Goal: Check status: Check status

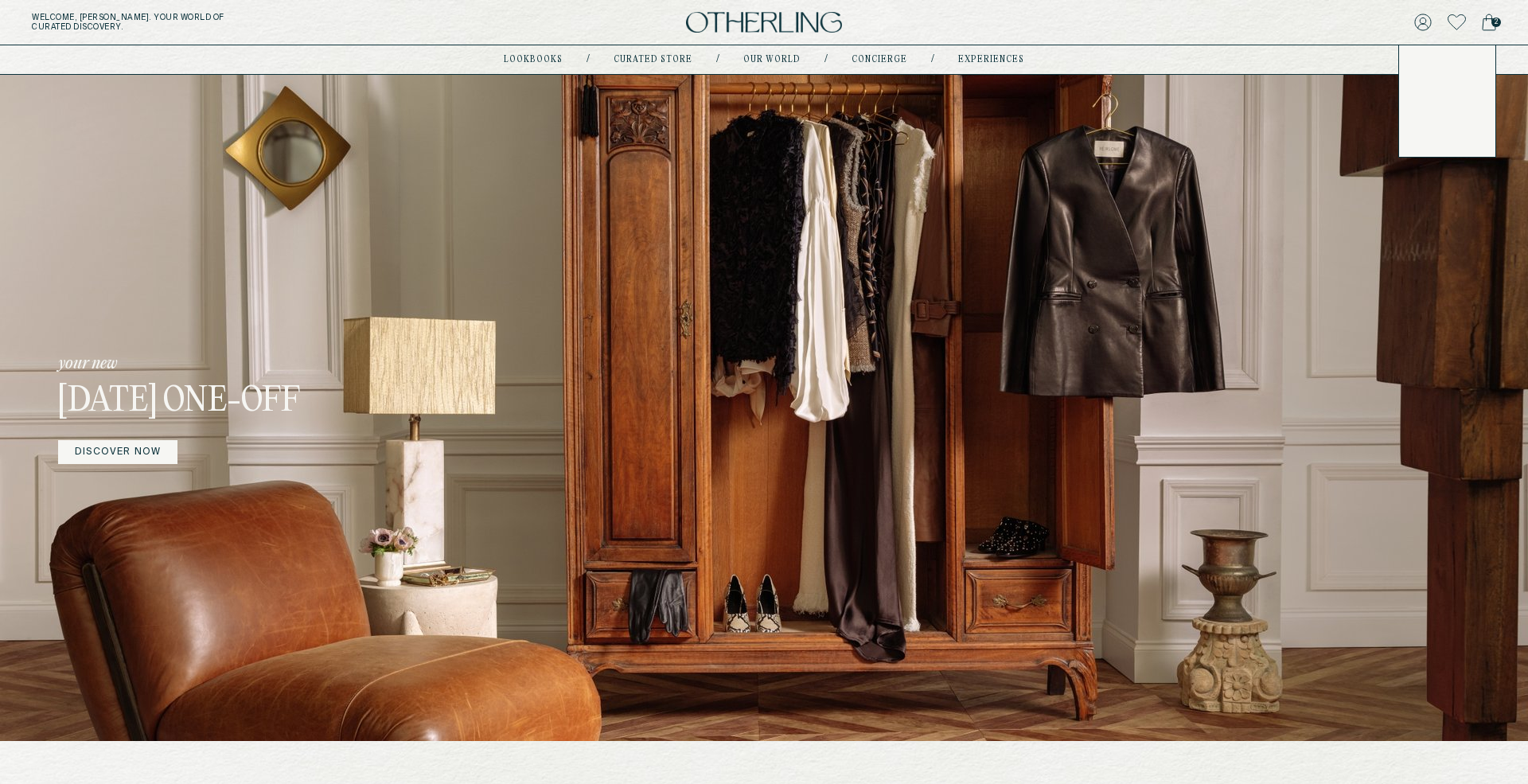
click at [1492, 21] on span "2" at bounding box center [1497, 22] width 10 height 10
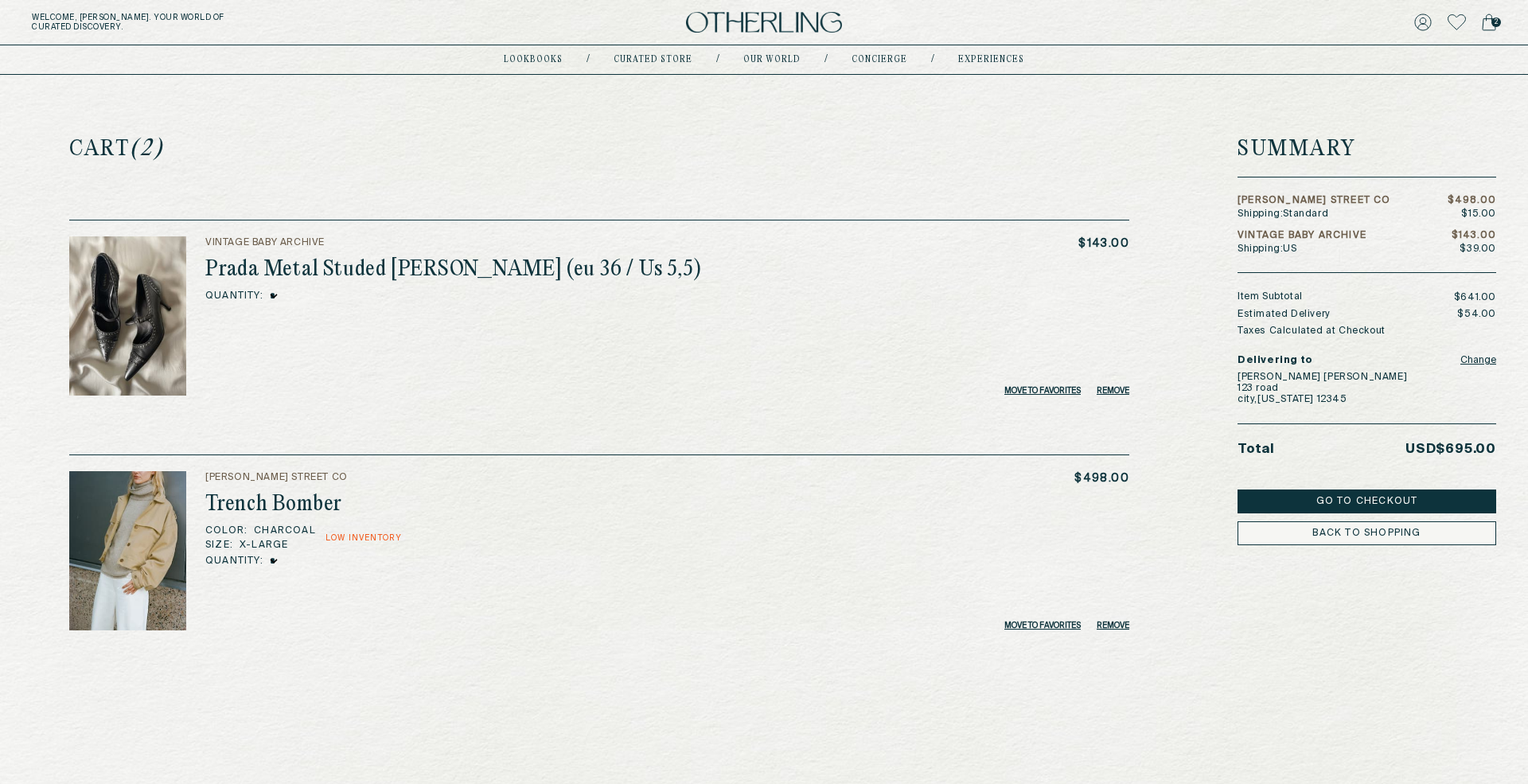
click at [302, 274] on h2 "Prada Metal Studed [PERSON_NAME] (eu 36 / Us 5,5)" at bounding box center [454, 270] width 497 height 25
click at [145, 290] on img at bounding box center [128, 316] width 117 height 159
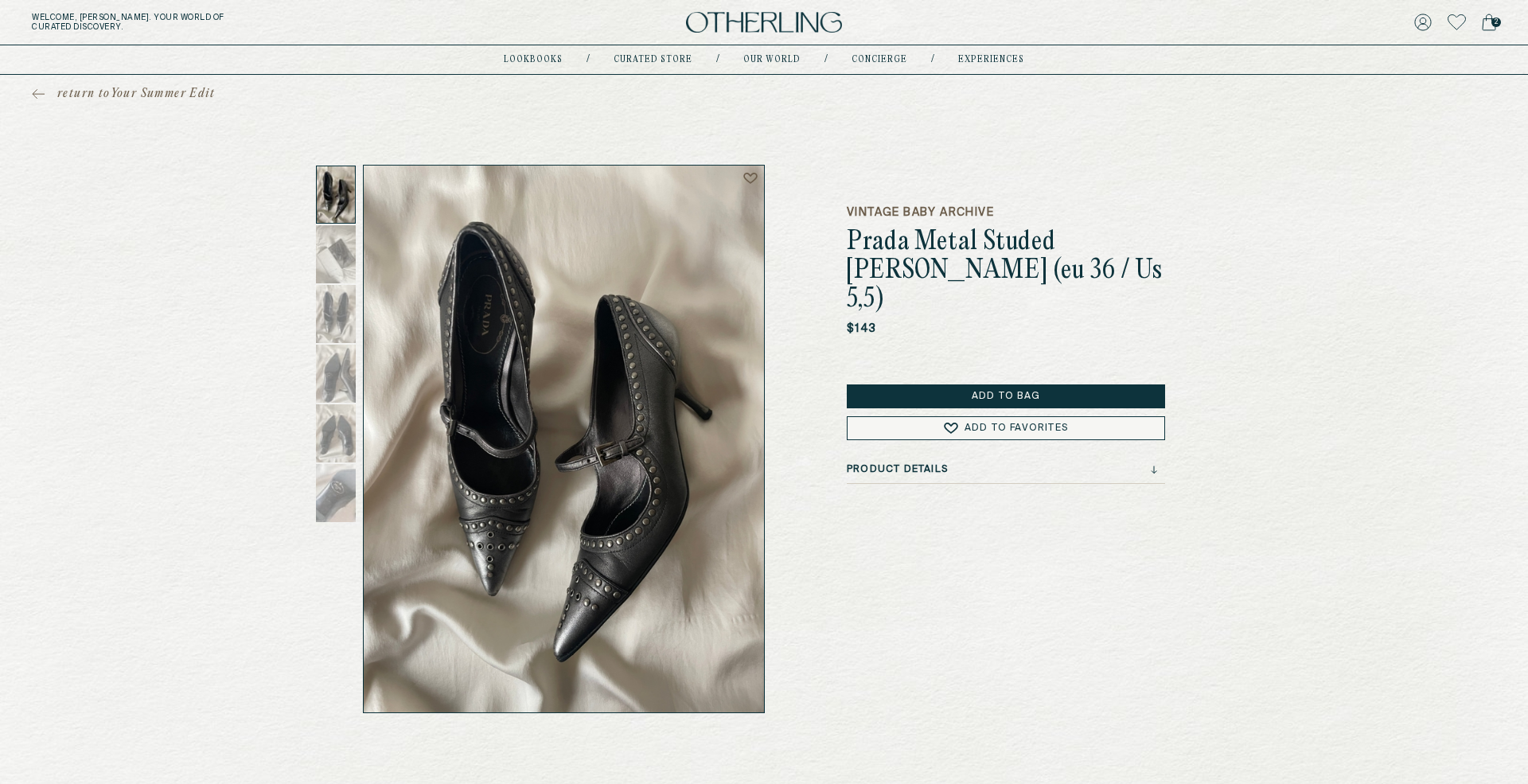
click at [1035, 464] on div "Product Details" at bounding box center [1006, 474] width 319 height 20
click at [1143, 464] on div "Product Details" at bounding box center [1002, 469] width 311 height 11
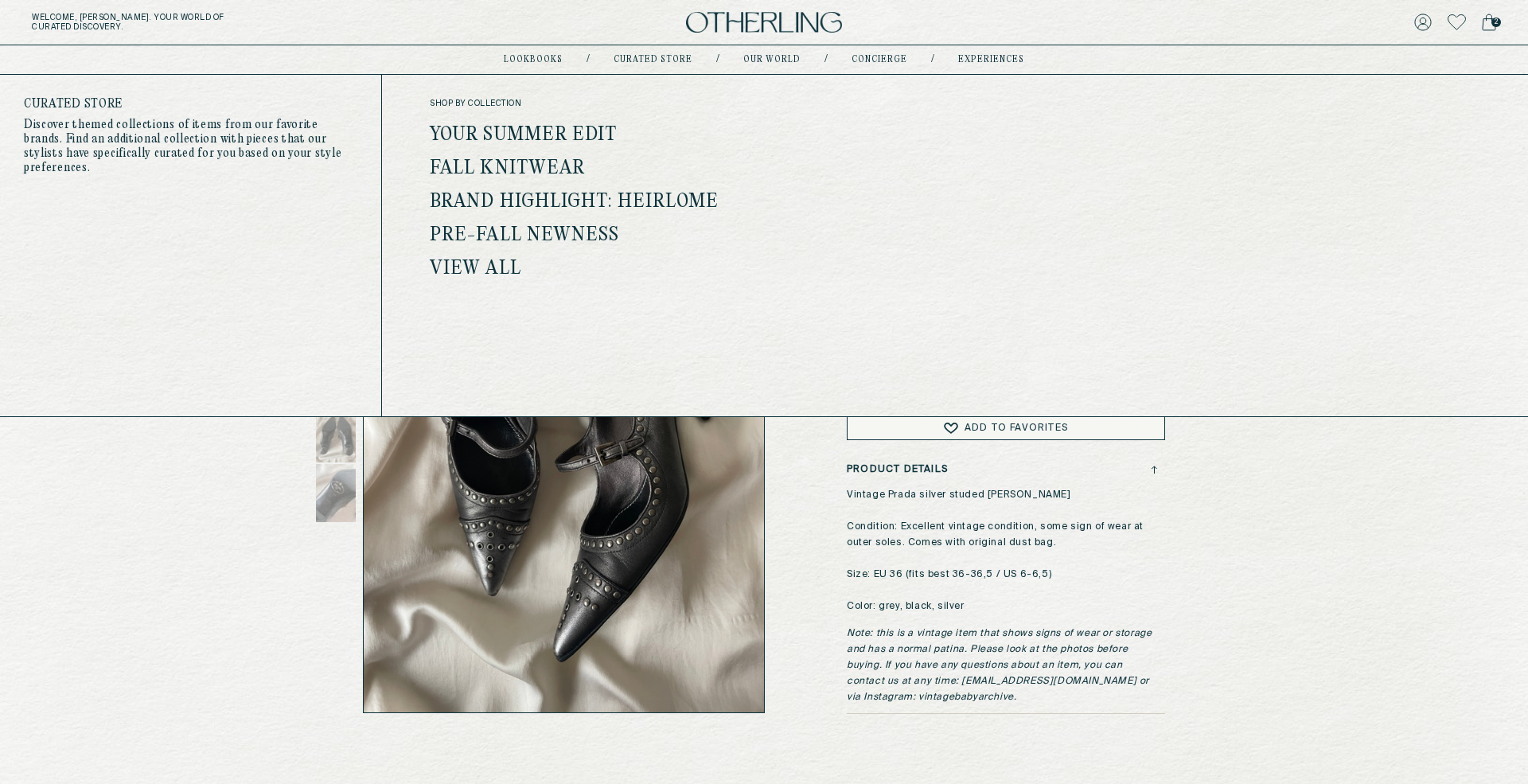
click at [551, 135] on link "Your Summer Edit" at bounding box center [524, 135] width 188 height 21
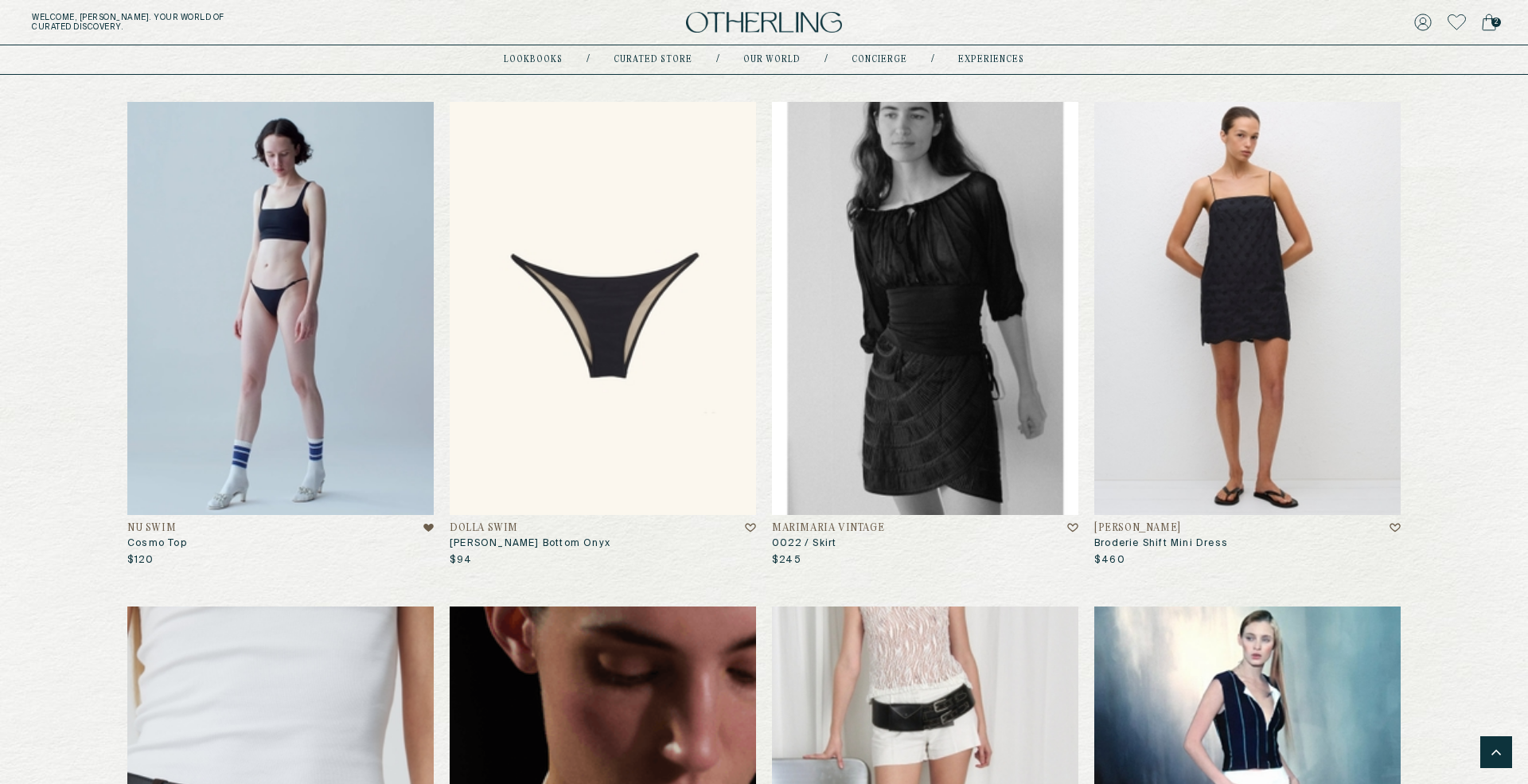
scroll to position [1241, 0]
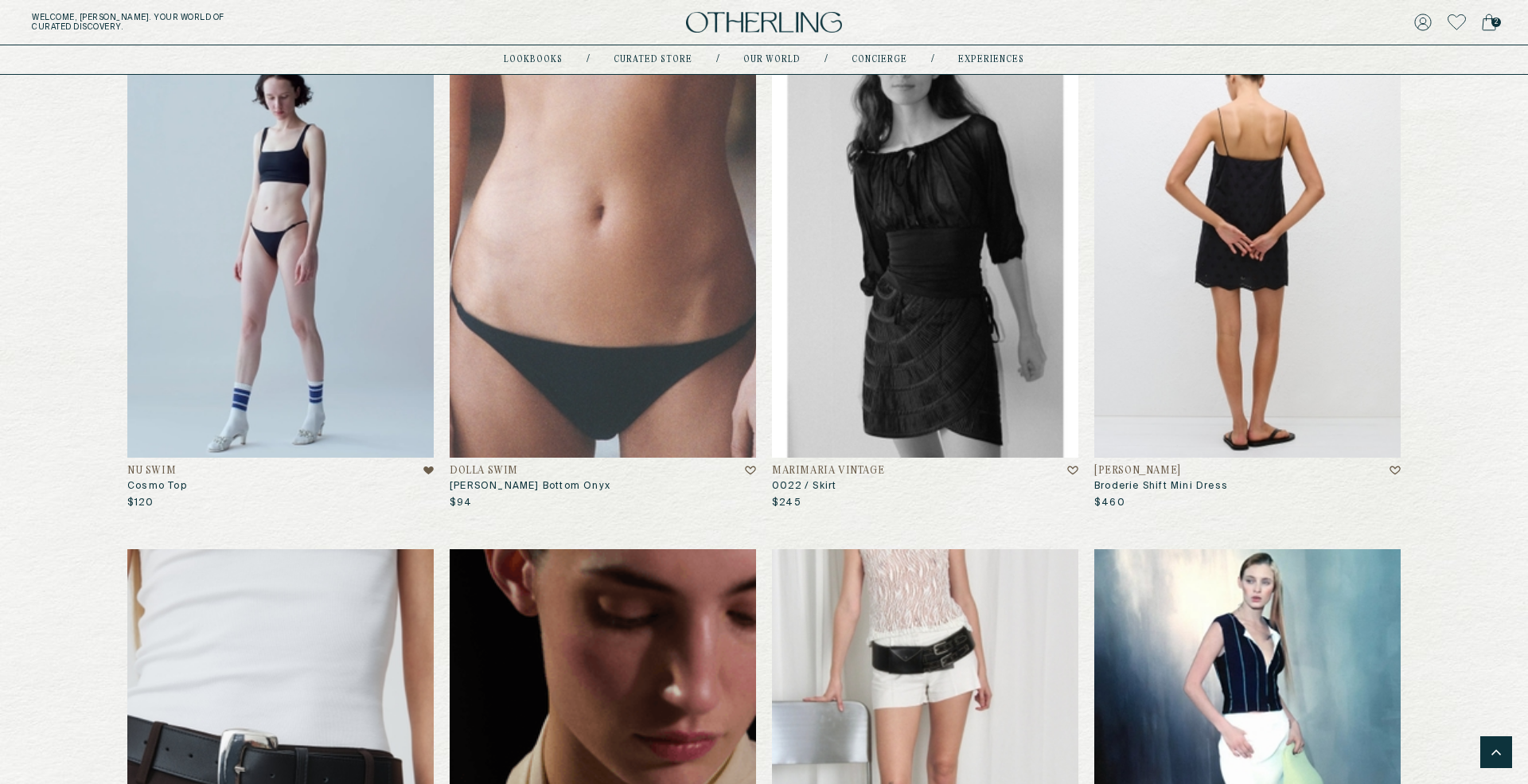
click at [1158, 340] on img at bounding box center [1247, 251] width 306 height 414
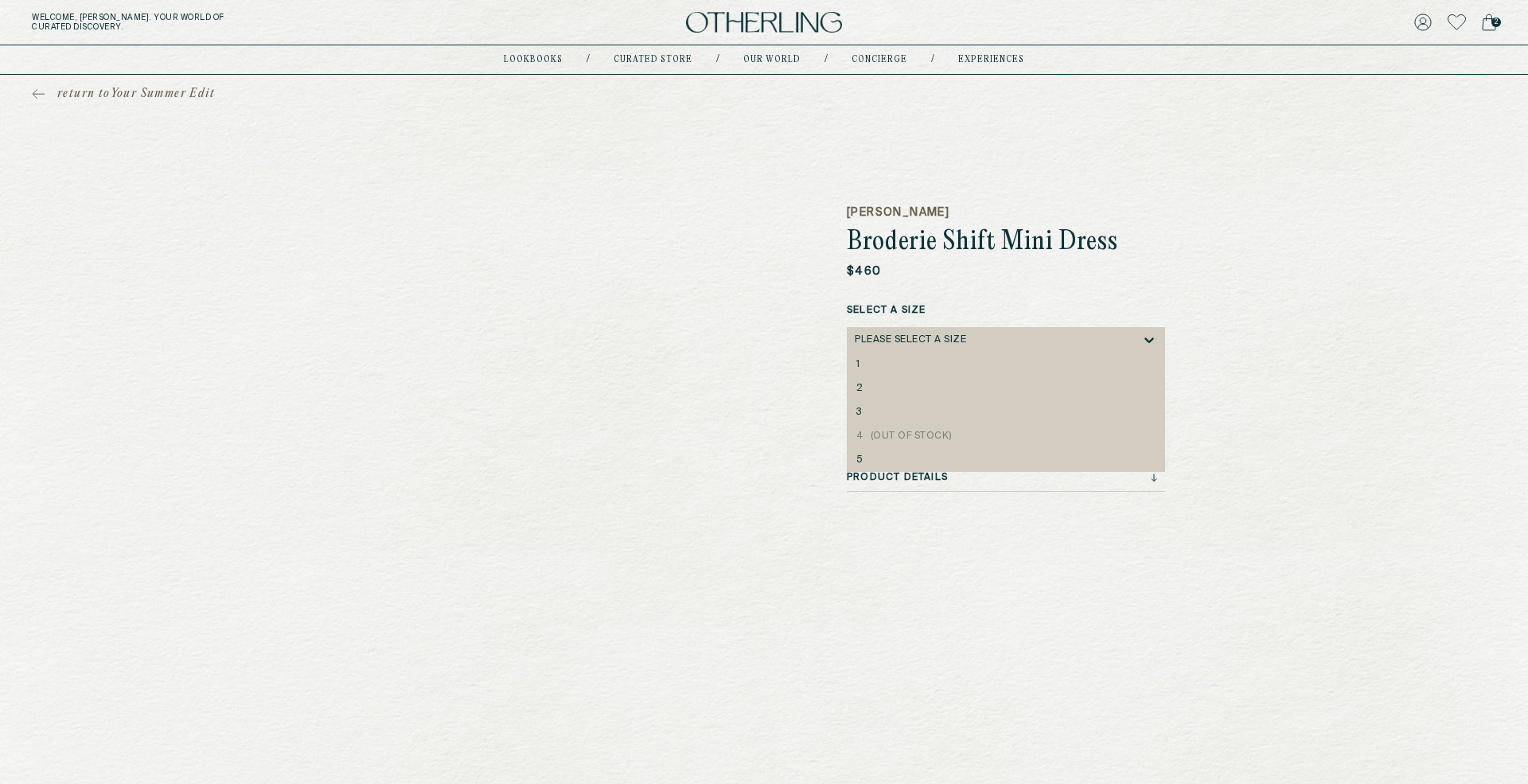
click at [1000, 336] on div "Please select a Size" at bounding box center [997, 340] width 286 height 25
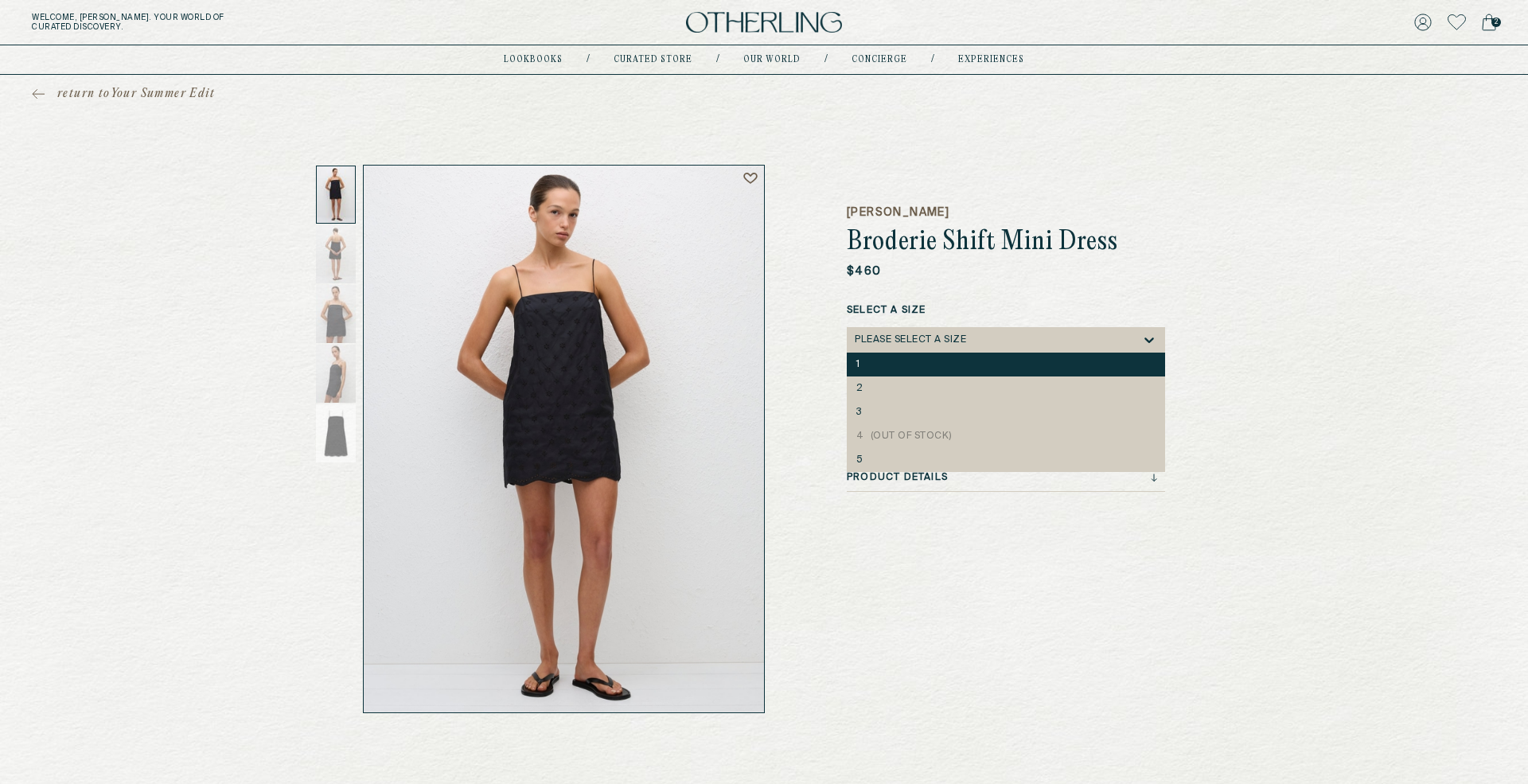
click at [983, 374] on div "1" at bounding box center [1006, 365] width 319 height 23
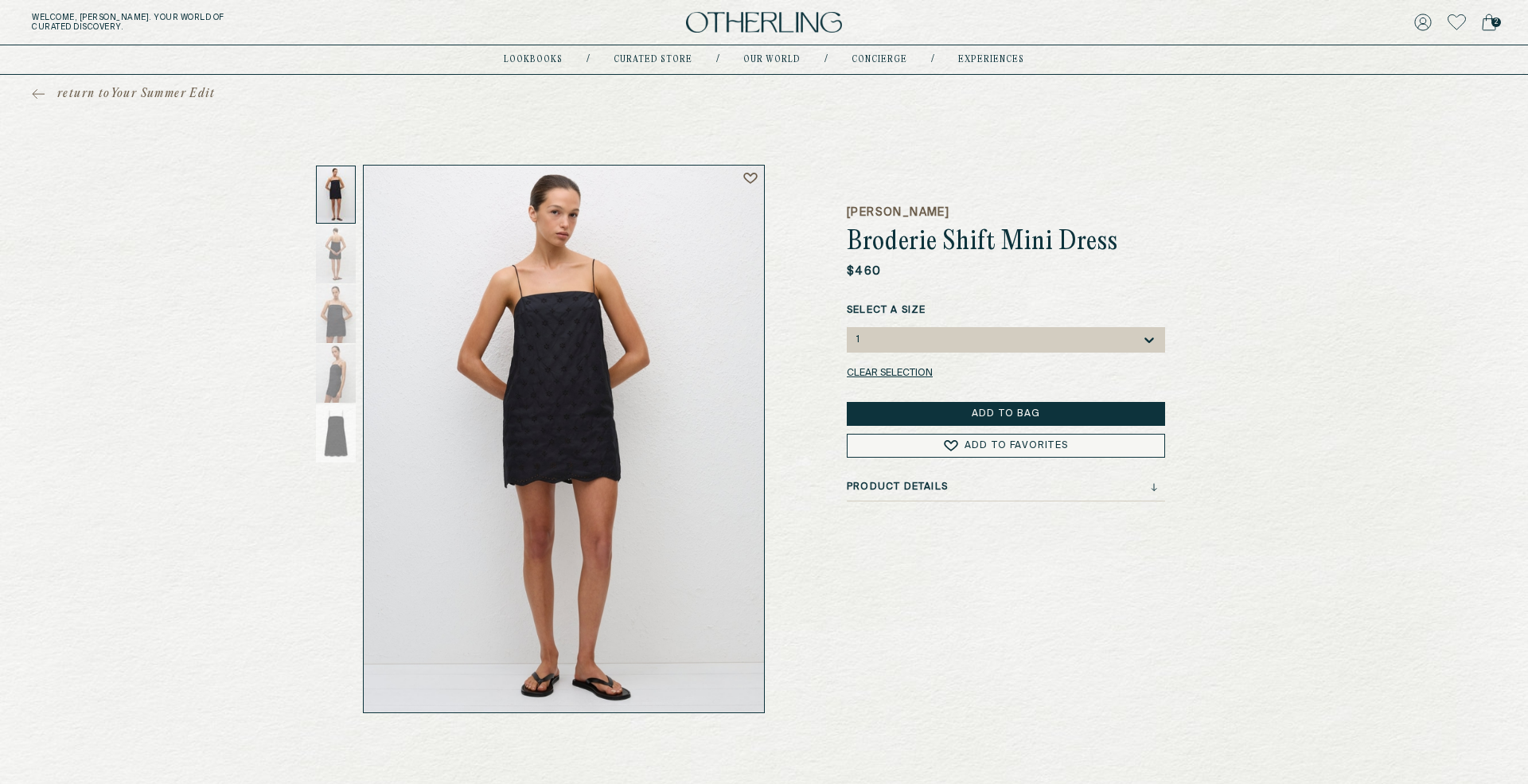
click at [976, 412] on button "Add to Bag" at bounding box center [1006, 414] width 319 height 23
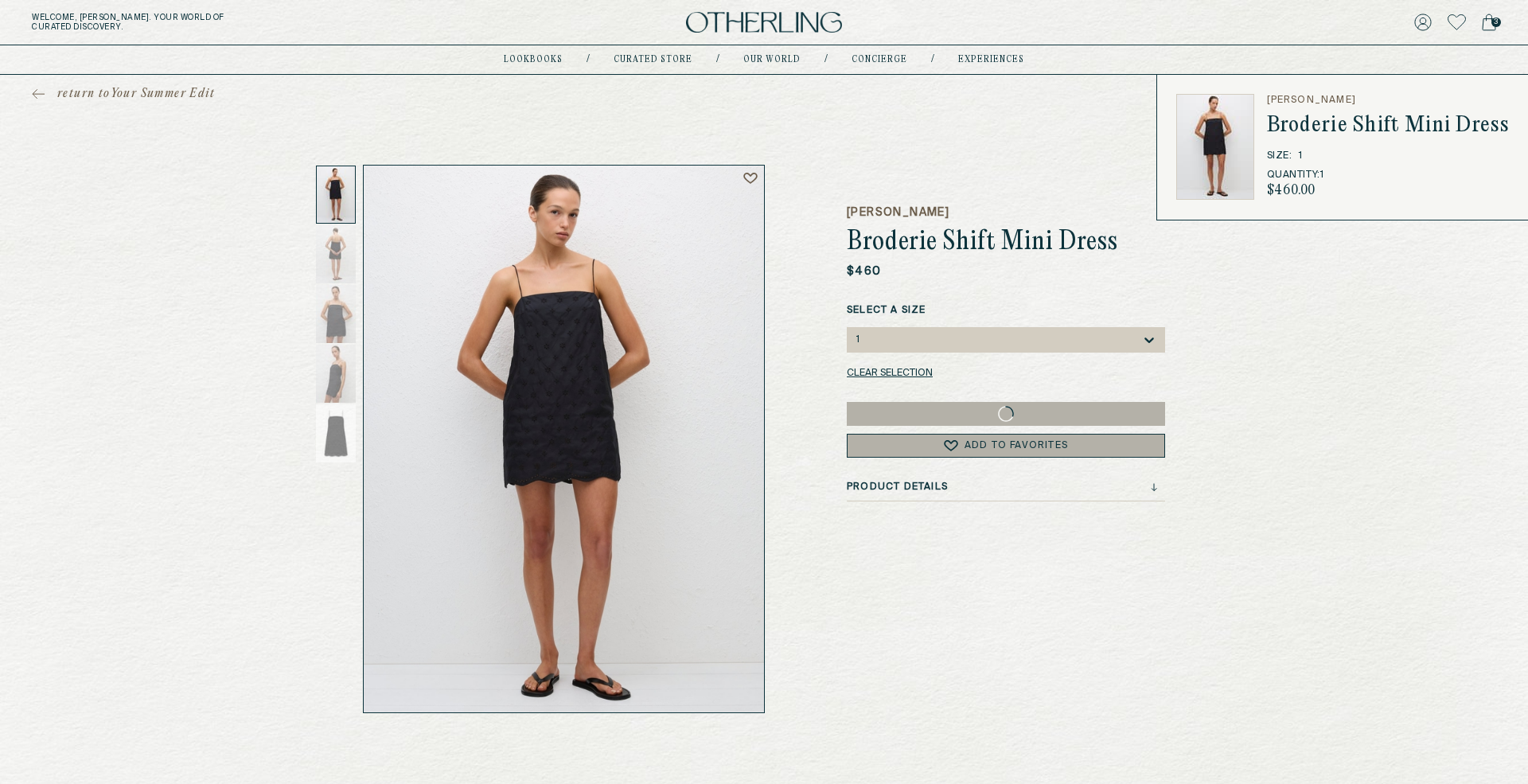
click at [1118, 483] on div "Product Details" at bounding box center [1002, 487] width 311 height 11
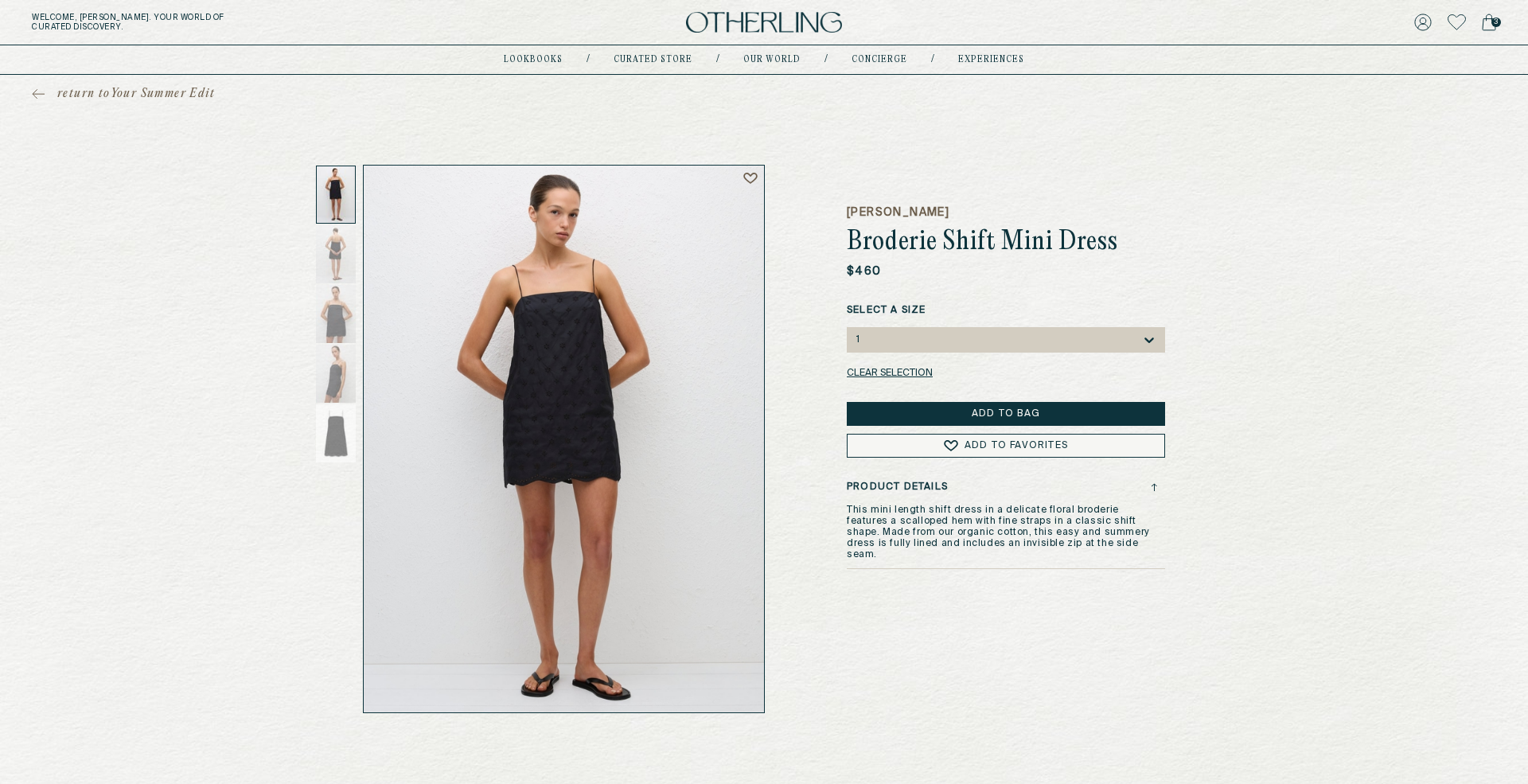
click at [1490, 21] on icon at bounding box center [1489, 22] width 15 height 18
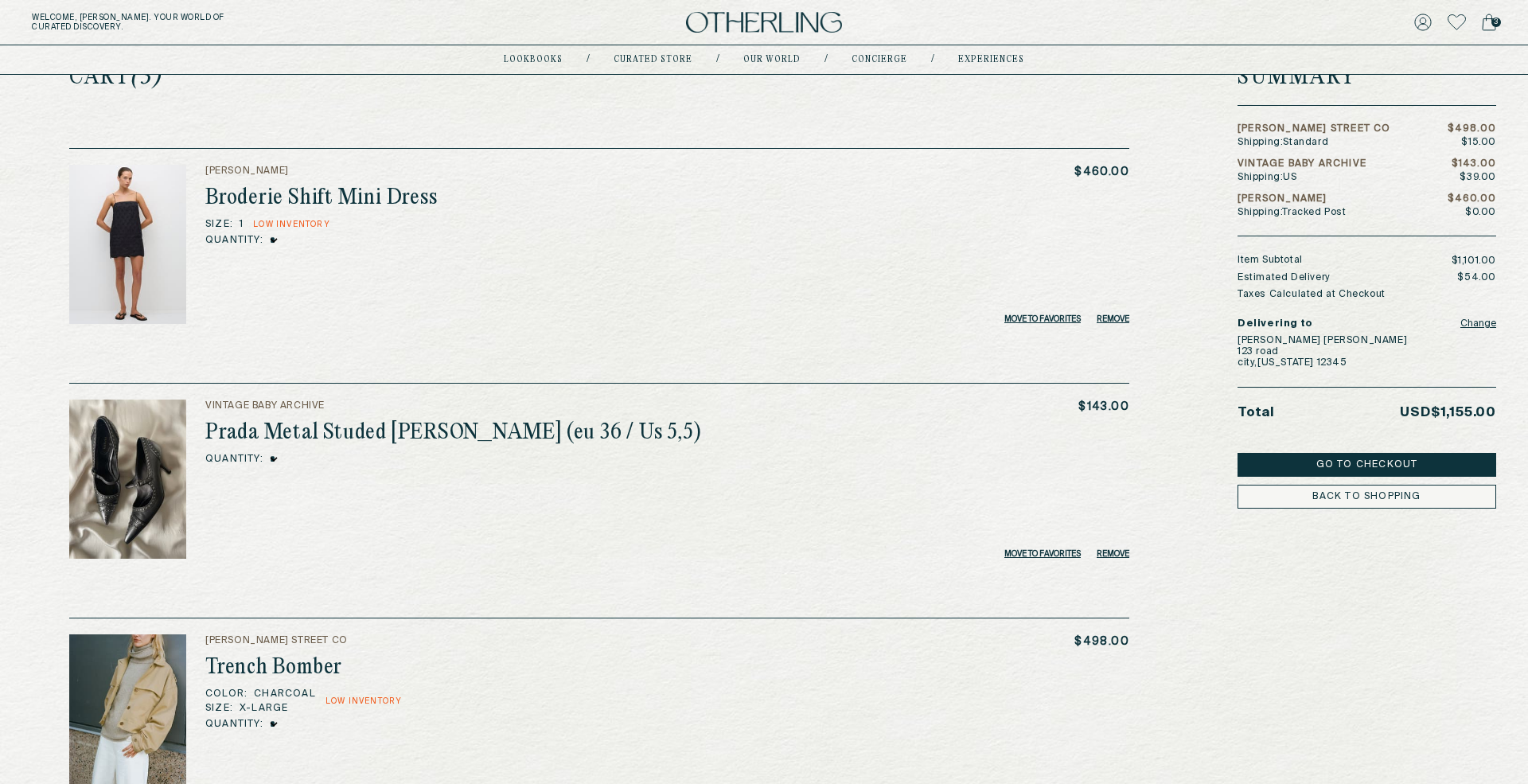
scroll to position [51, 0]
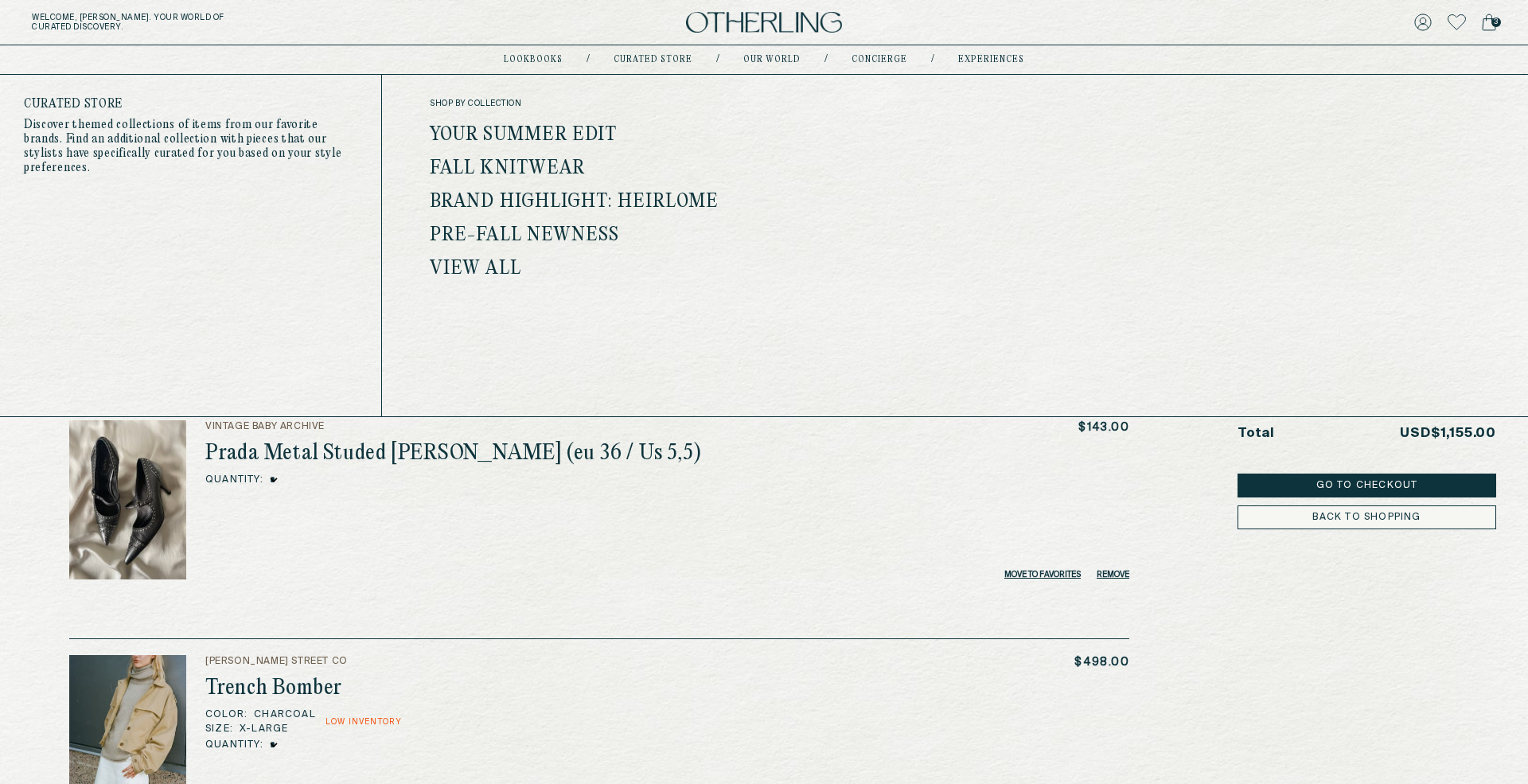
click at [542, 175] on link "Fall Knitwear" at bounding box center [507, 168] width 155 height 21
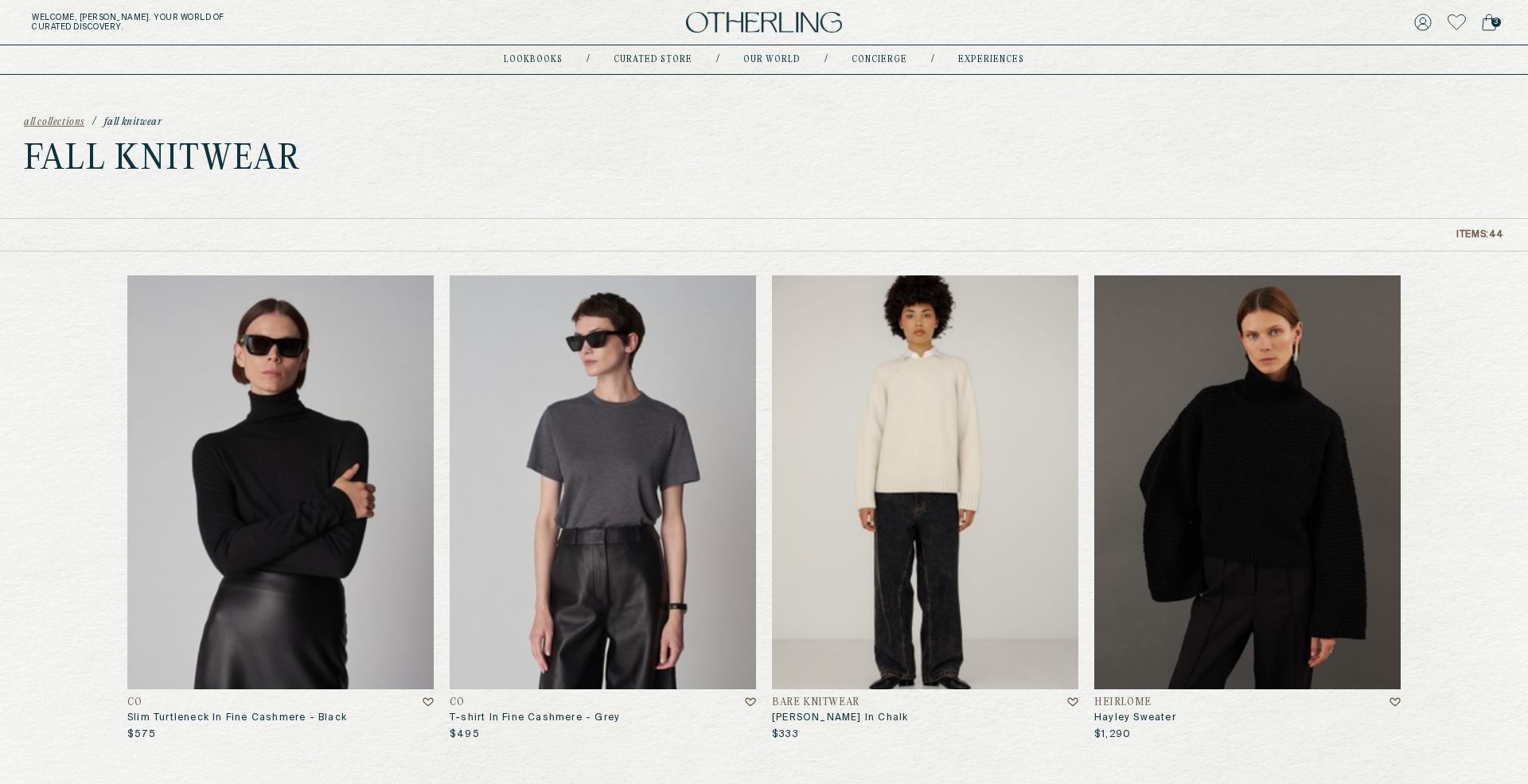
click at [915, 499] on img at bounding box center [925, 482] width 306 height 414
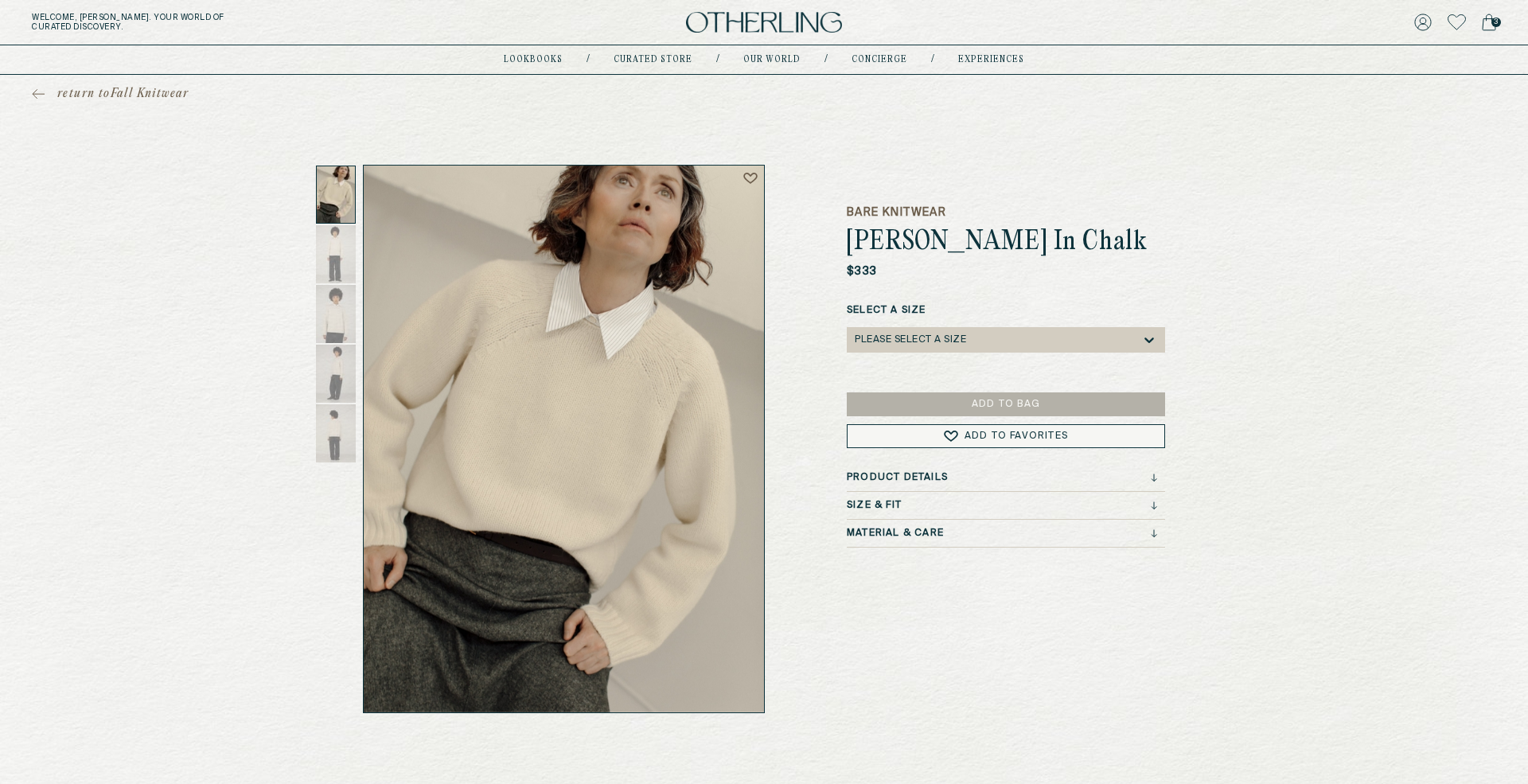
click at [1065, 469] on div "Bare Knitwear Gia Sweater In Chalk $333 Select a Size Please select a Size Add …" at bounding box center [1006, 439] width 319 height 548
click at [1061, 478] on div "Product Details" at bounding box center [1002, 477] width 311 height 11
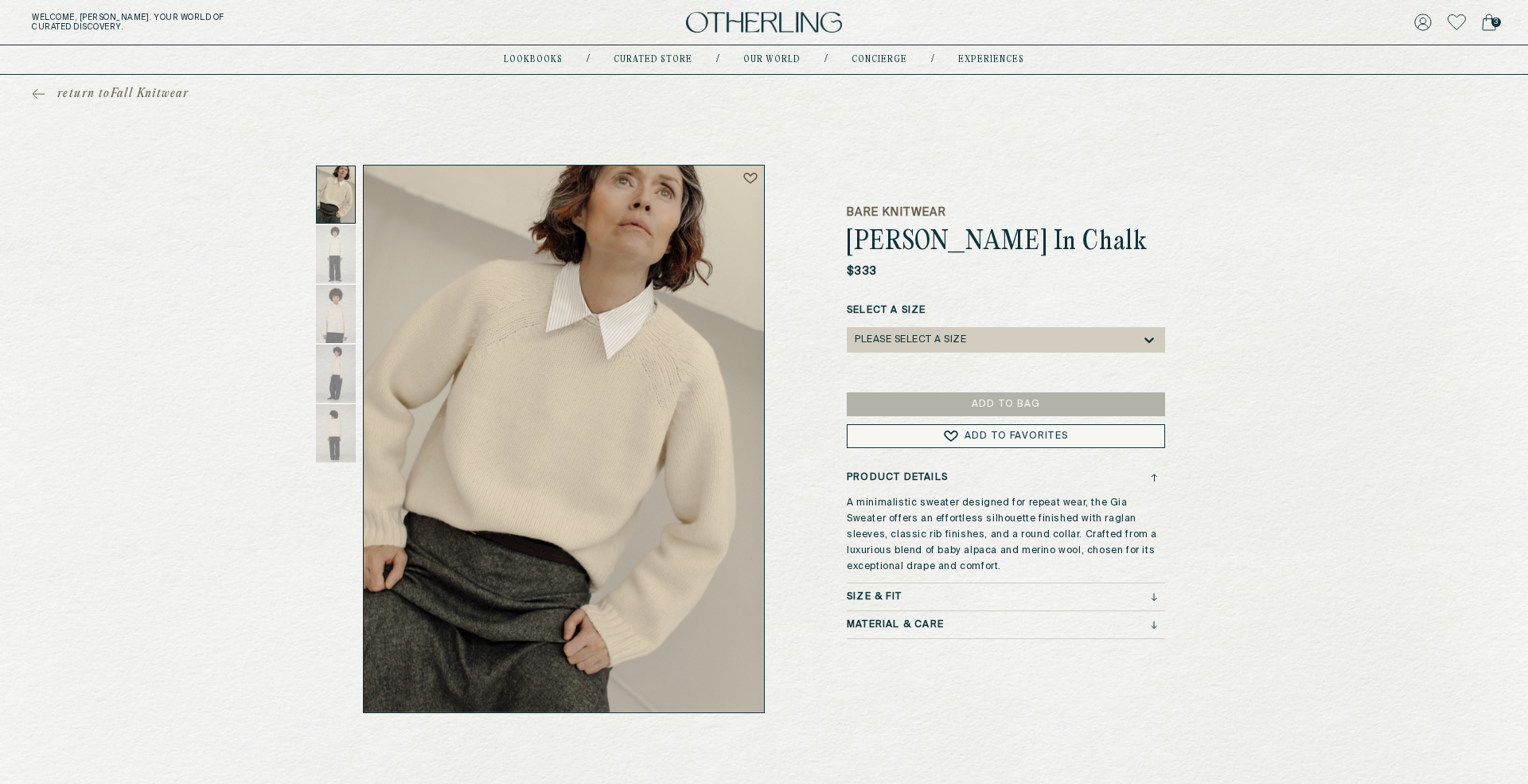
click at [1059, 629] on div "Material & Care" at bounding box center [1002, 624] width 311 height 11
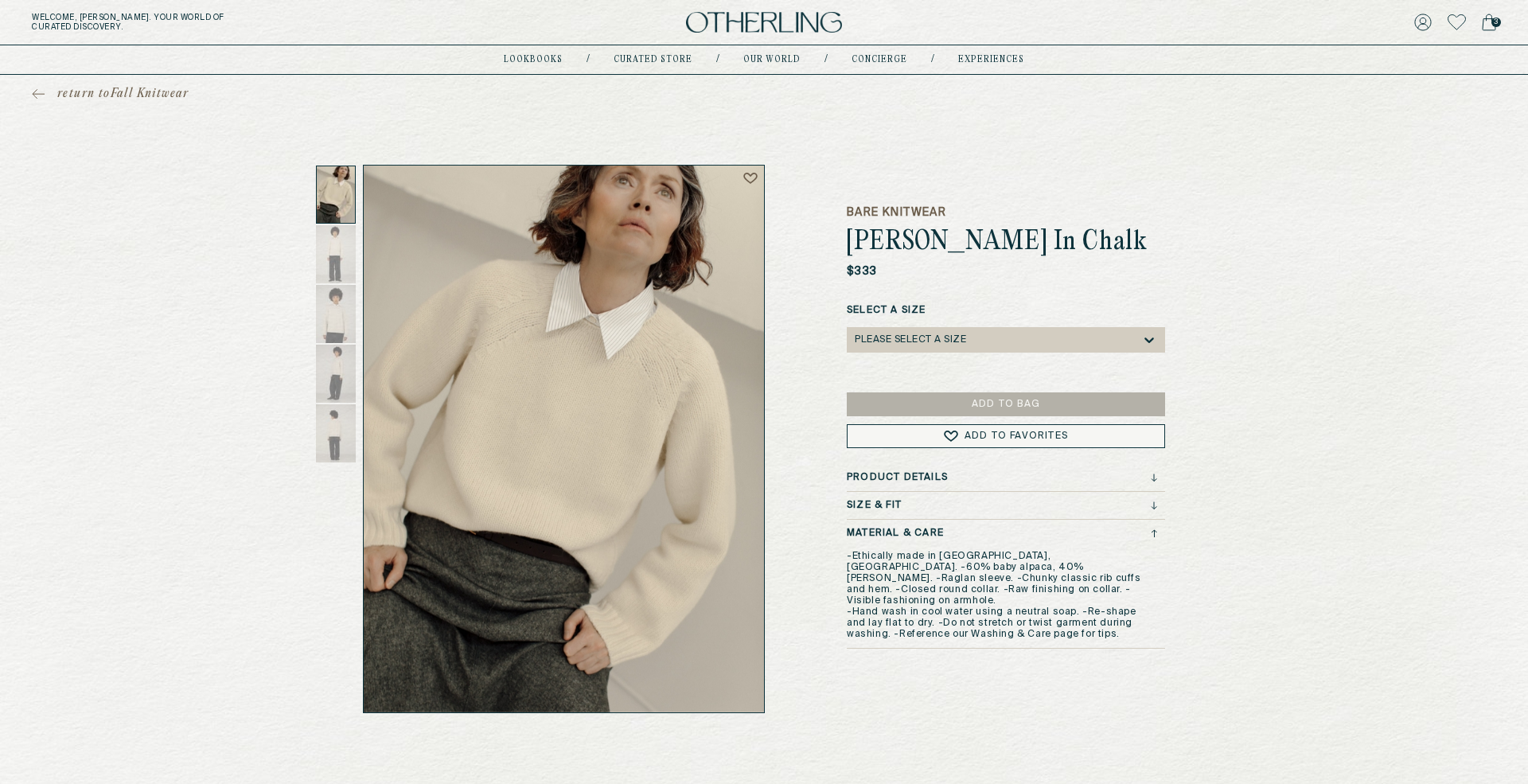
click at [1092, 332] on div "Please select a Size" at bounding box center [997, 340] width 286 height 25
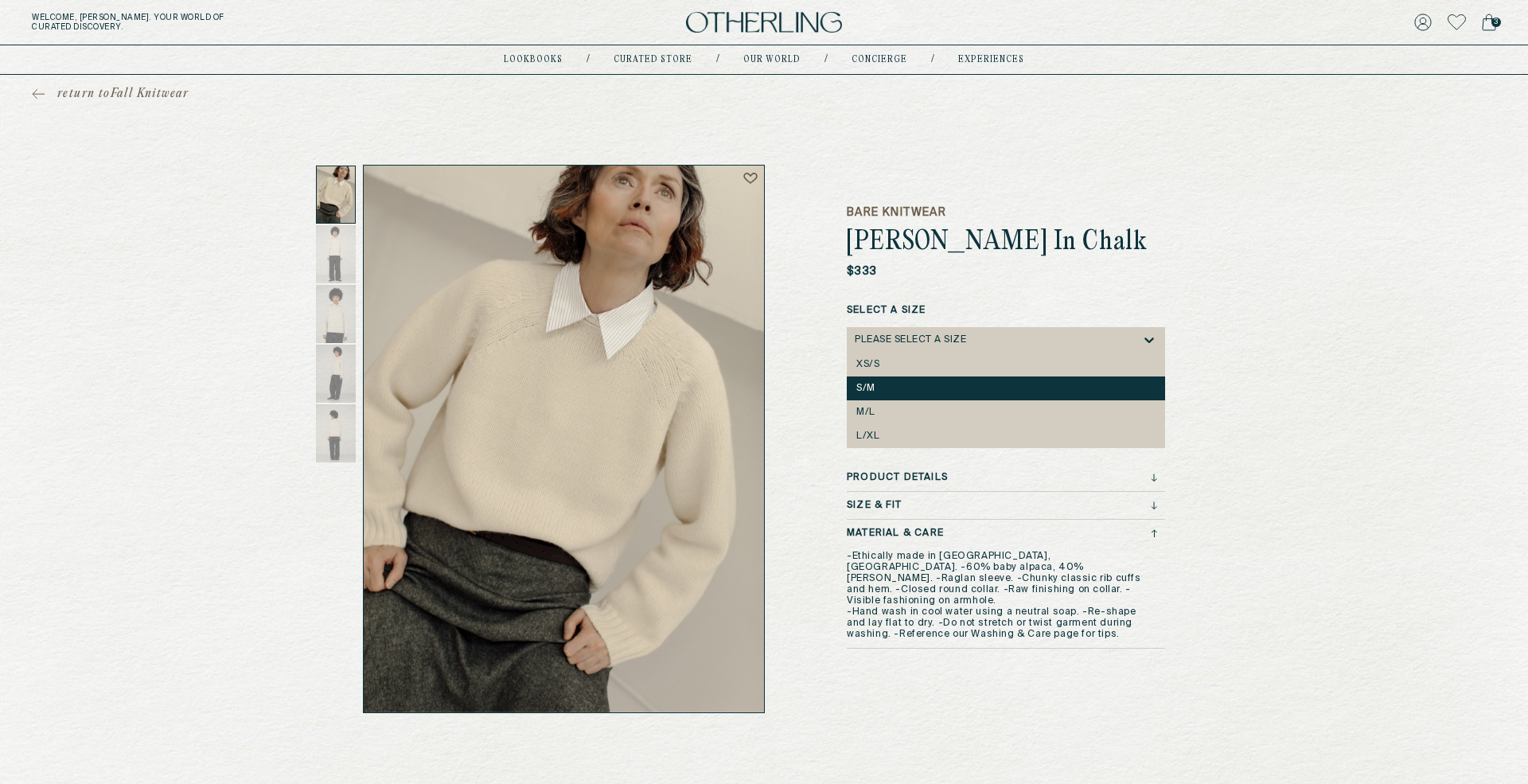
click at [1074, 389] on div "S/M" at bounding box center [1006, 388] width 299 height 11
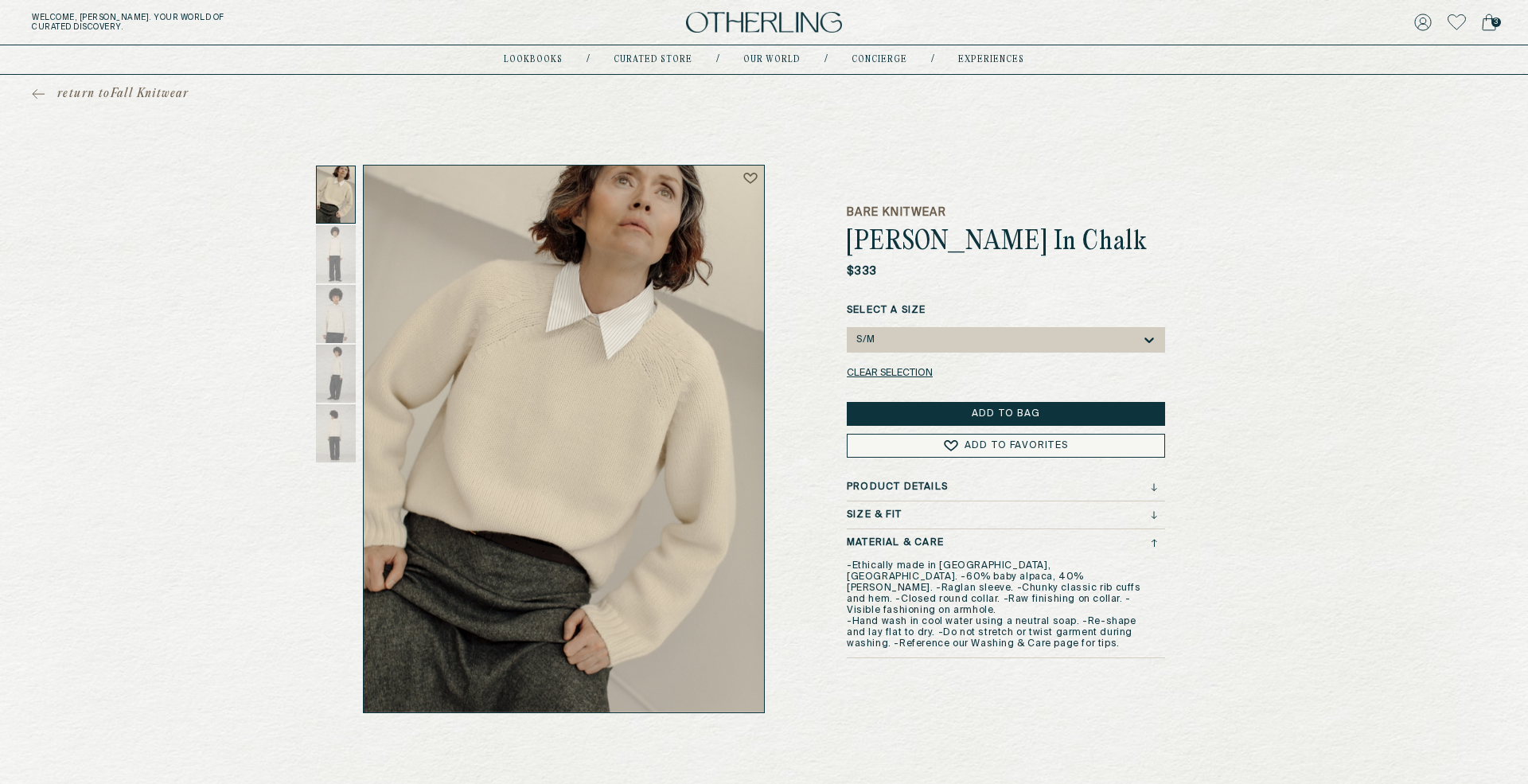
click at [1073, 414] on button "Add to Bag" at bounding box center [1006, 414] width 319 height 23
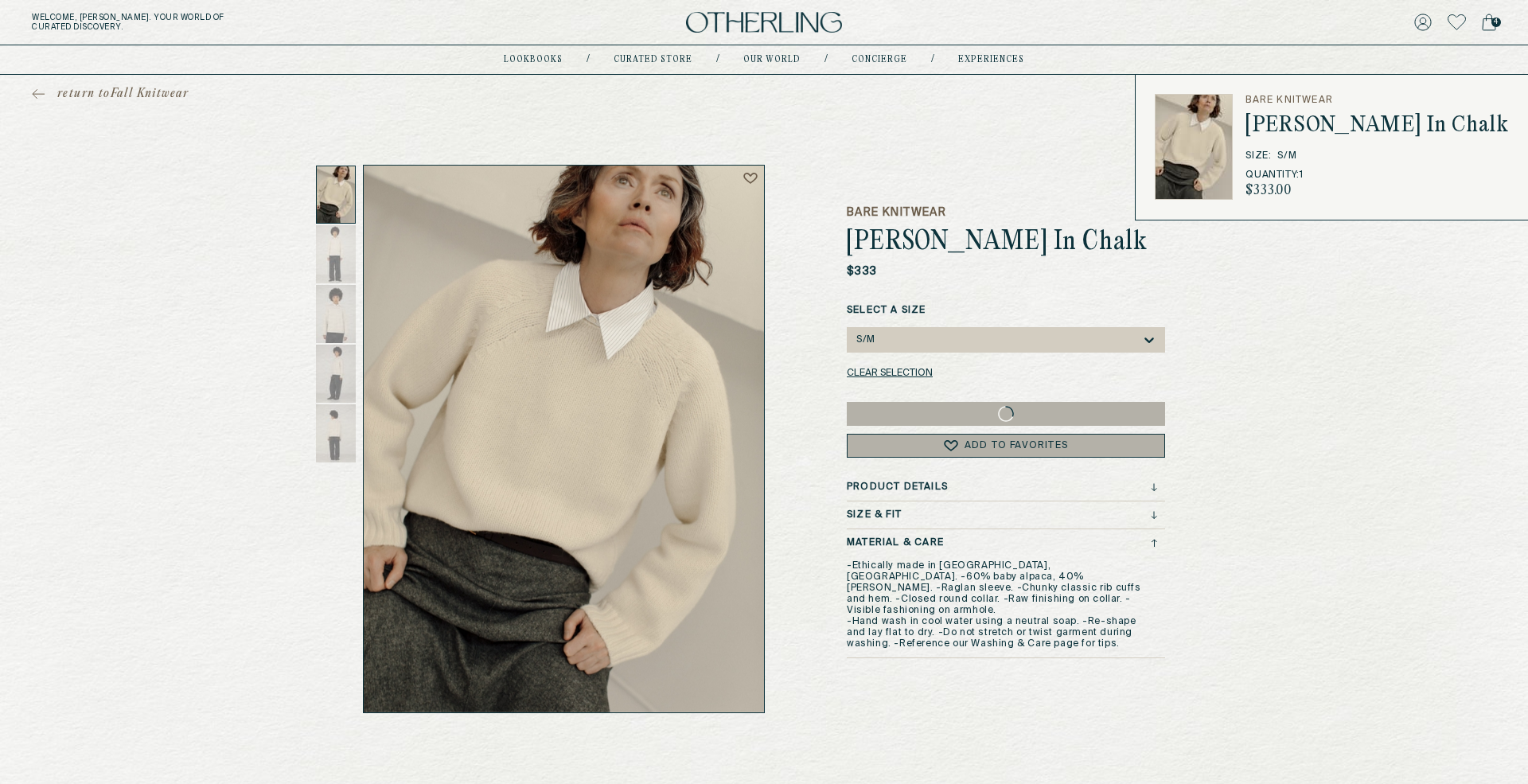
click at [1492, 19] on icon at bounding box center [1489, 22] width 13 height 16
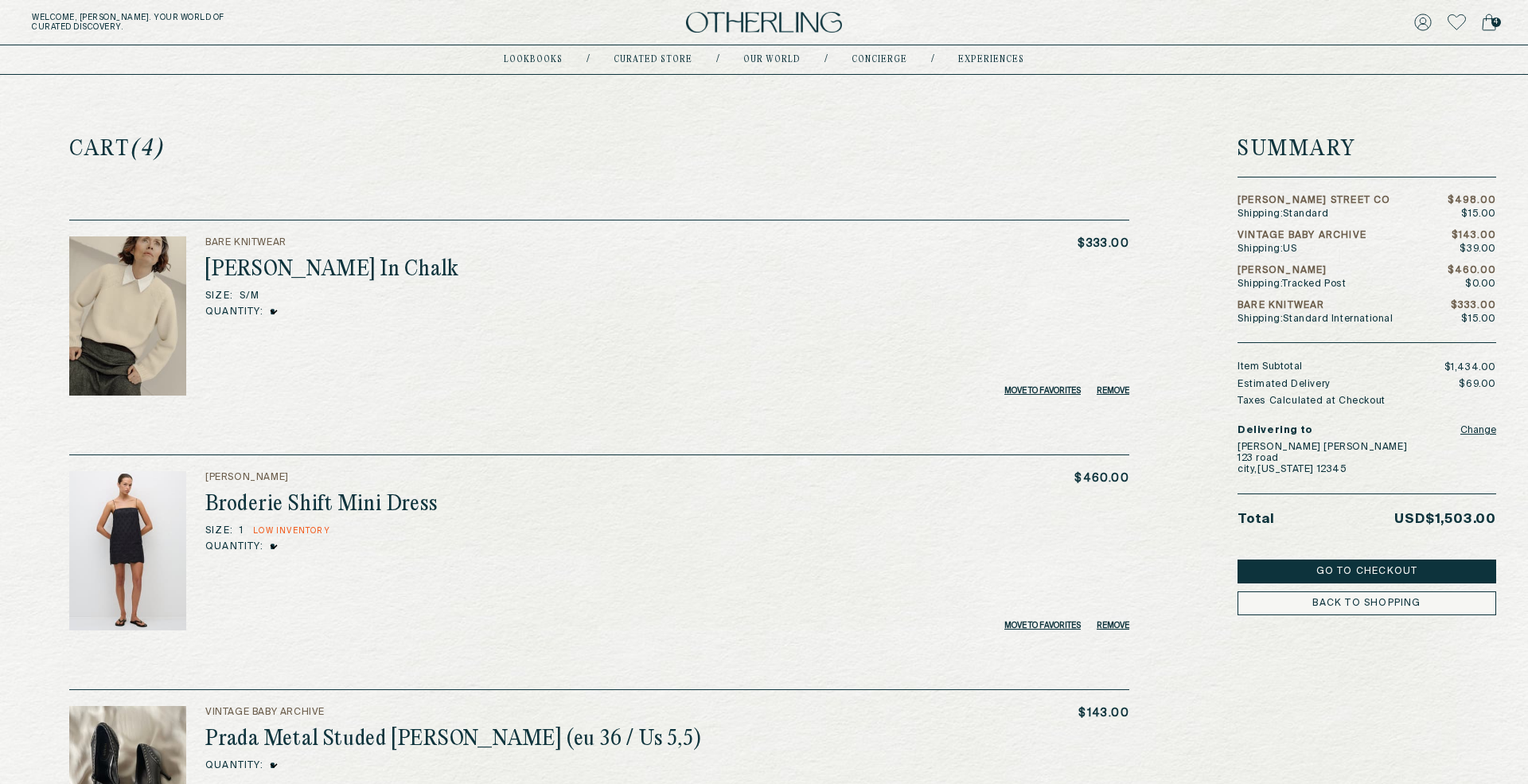
click at [259, 238] on h3 "Bare Knitwear" at bounding box center [332, 242] width 254 height 13
copy h3 "Bare Knitwear"
click at [240, 478] on h3 "[PERSON_NAME]" at bounding box center [322, 477] width 233 height 13
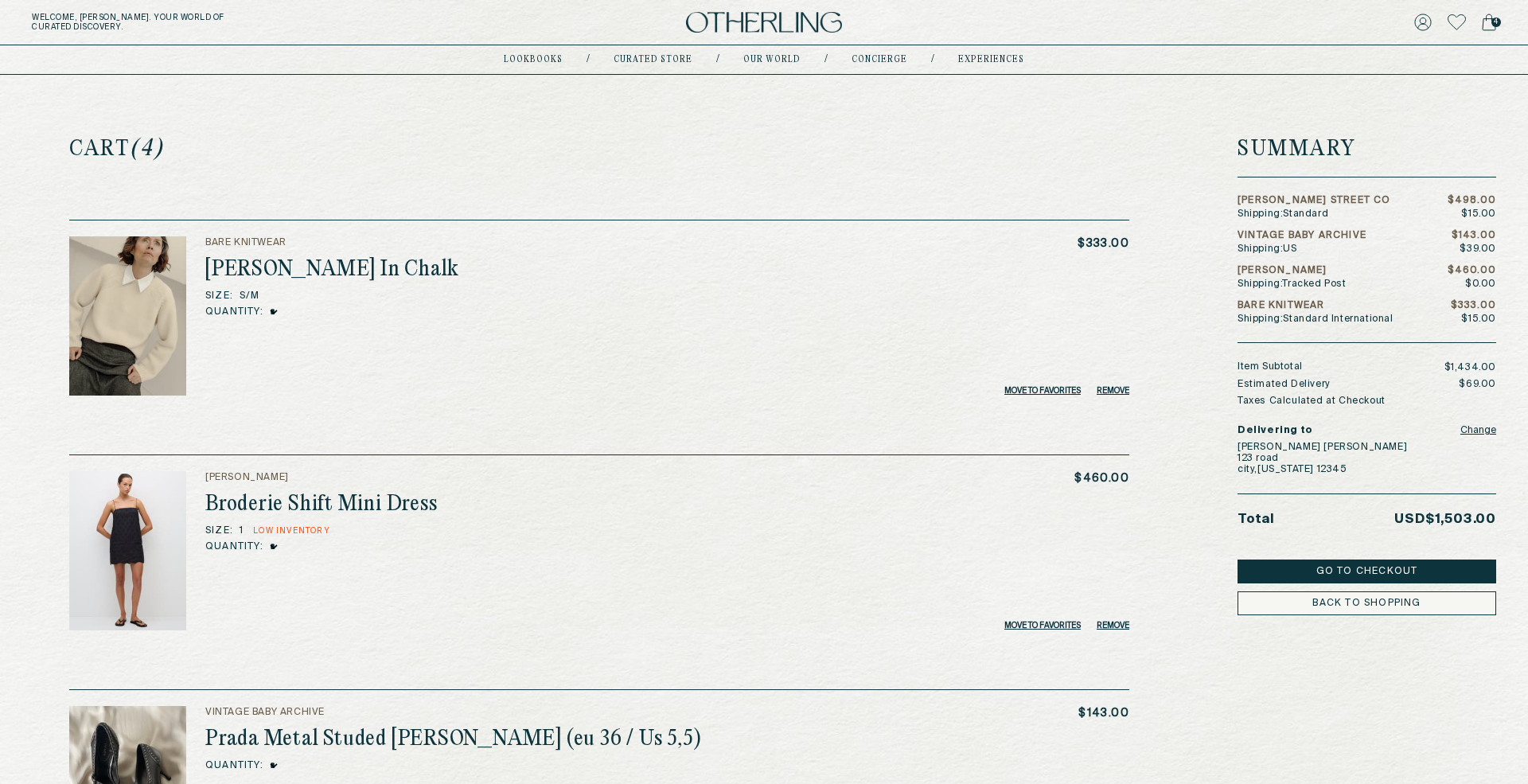
click at [240, 478] on h3 "[PERSON_NAME]" at bounding box center [322, 477] width 233 height 13
copy h3 "[PERSON_NAME]"
click at [1435, 66] on link "Account" at bounding box center [1448, 67] width 65 height 13
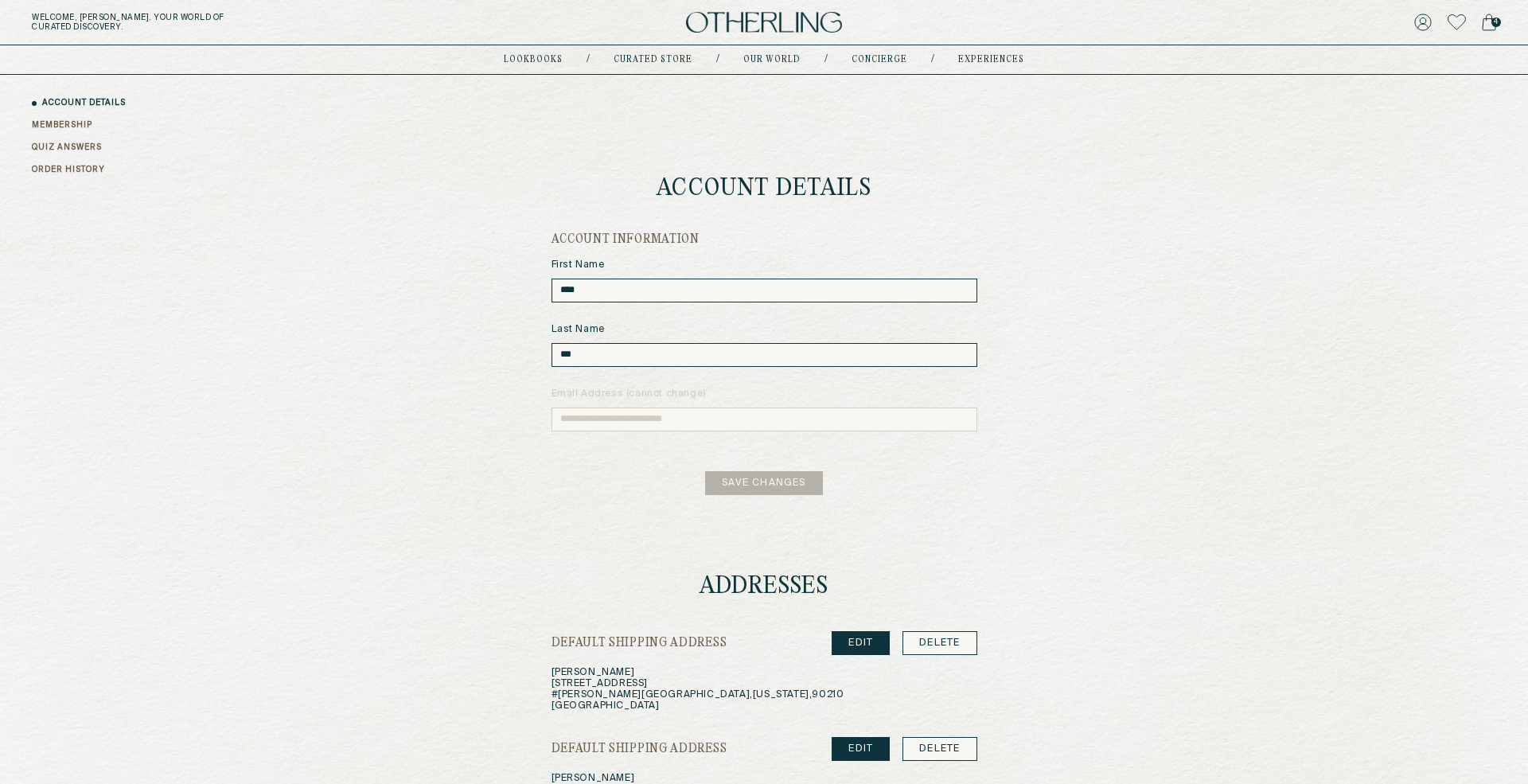
click at [61, 162] on div "ACCOUNT DETAILS MEMBERSHIP QUIZ ANSWERS ORDER HISTORY" at bounding box center [772, 136] width 1480 height 79
click at [61, 169] on link "ORDER HISTORY" at bounding box center [68, 170] width 73 height 12
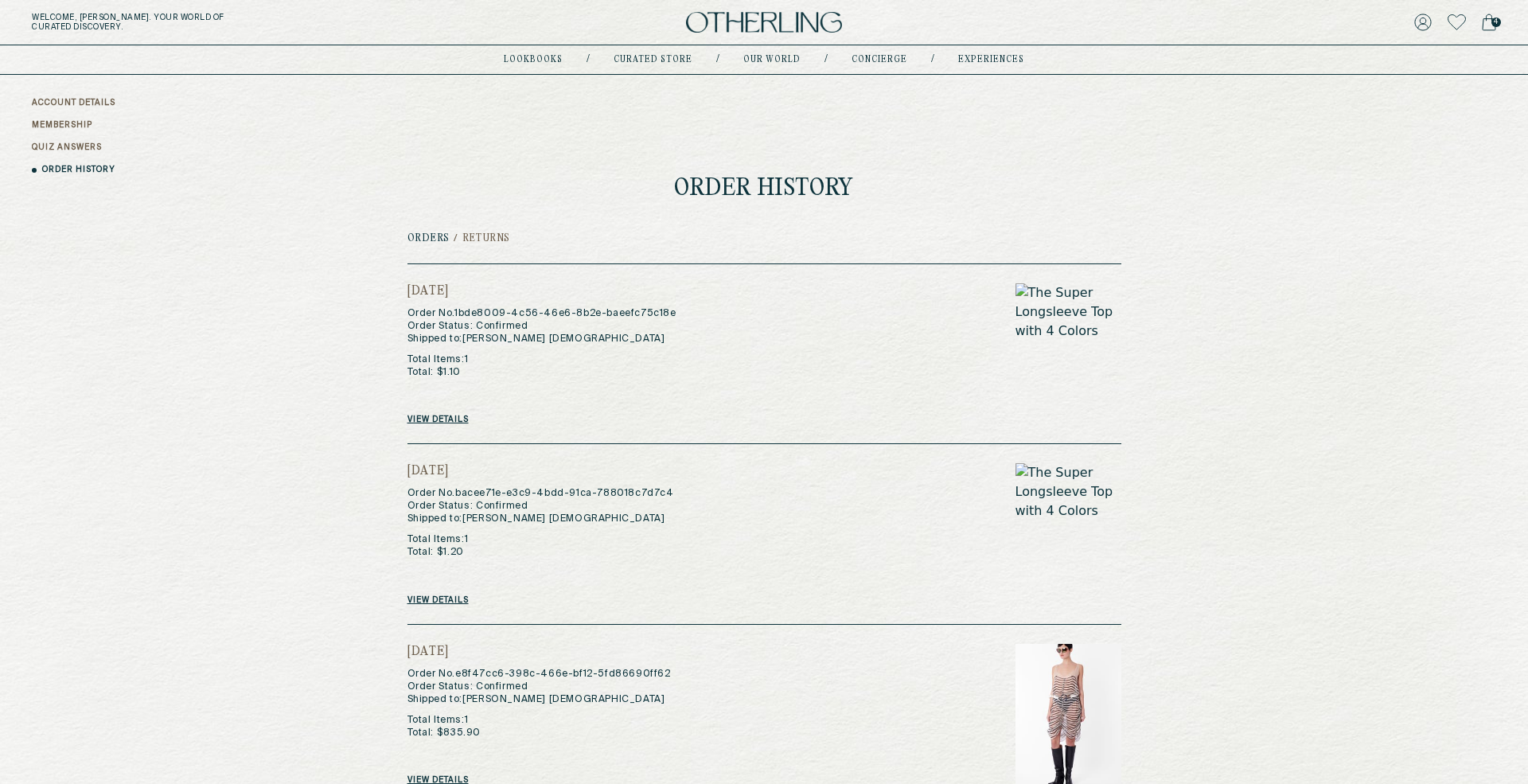
click at [451, 417] on link "View details" at bounding box center [438, 419] width 62 height 10
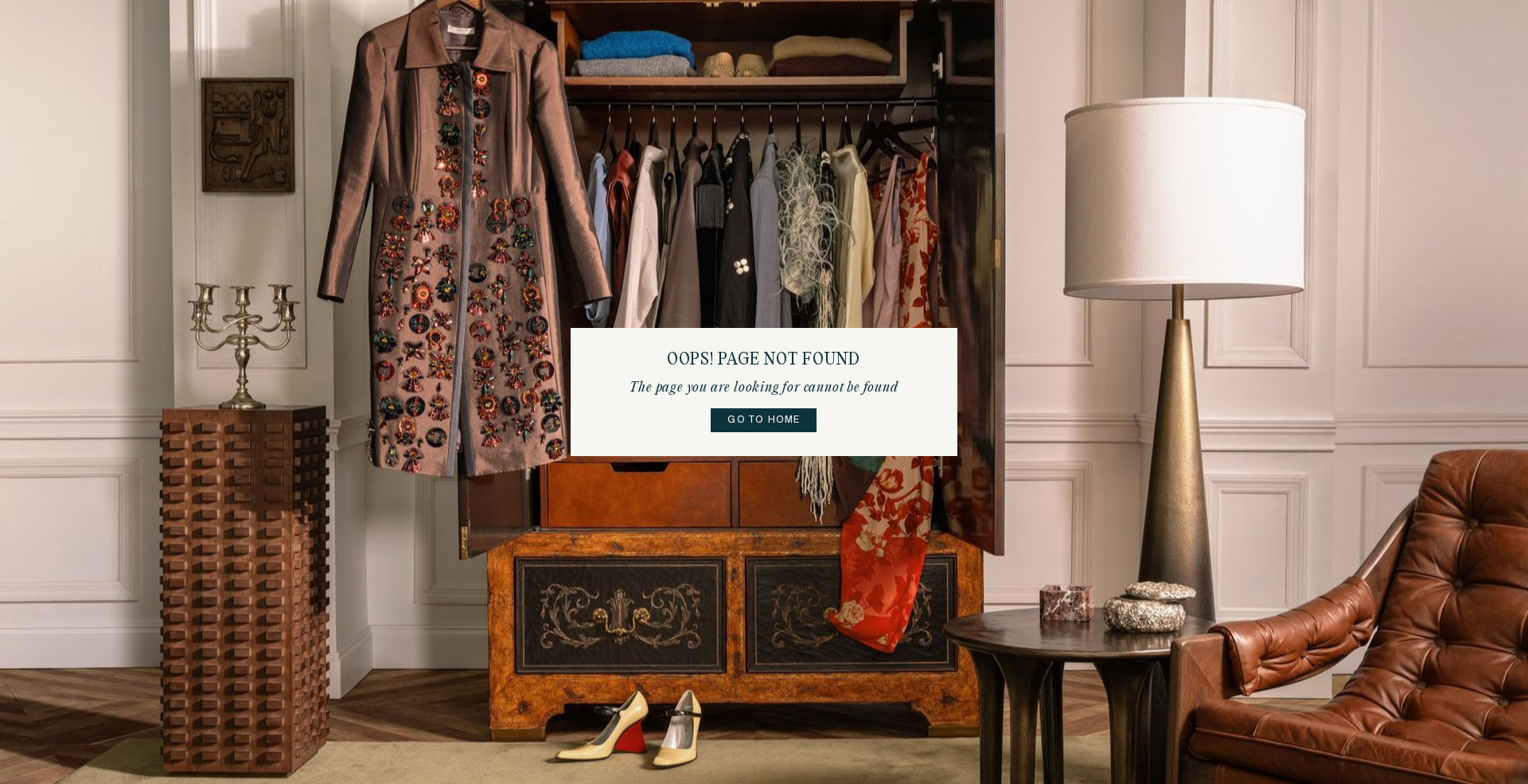
click at [737, 417] on link "Go to home" at bounding box center [764, 420] width 106 height 23
